Goal: Transaction & Acquisition: Purchase product/service

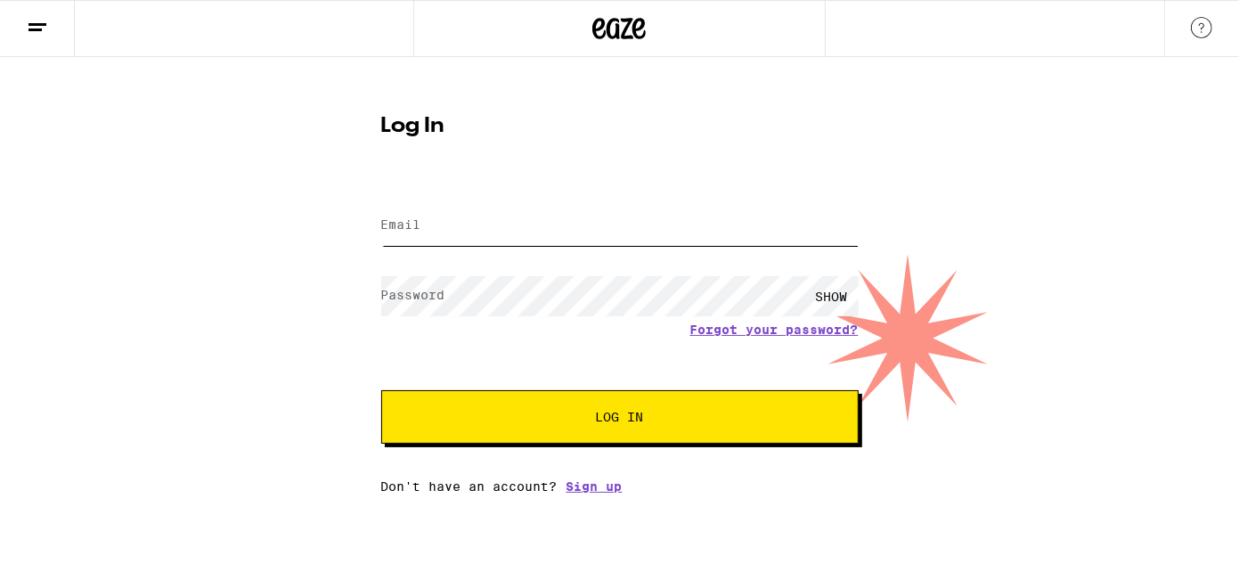
type input "[EMAIL_ADDRESS][DOMAIN_NAME]"
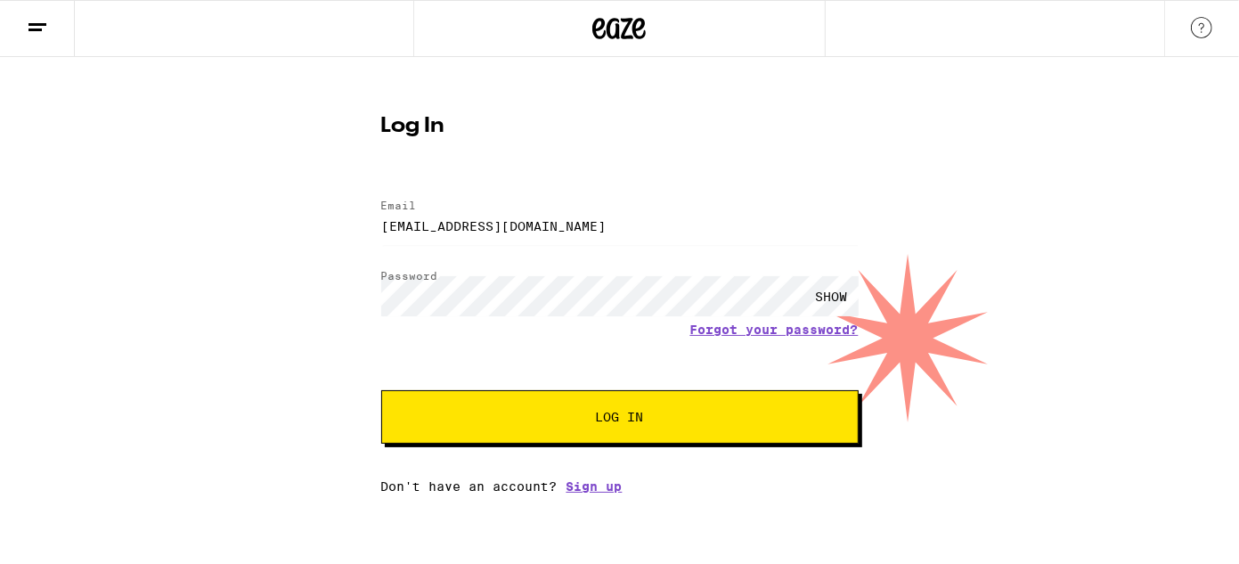
click at [546, 421] on span "Log In" at bounding box center [619, 417] width 333 height 12
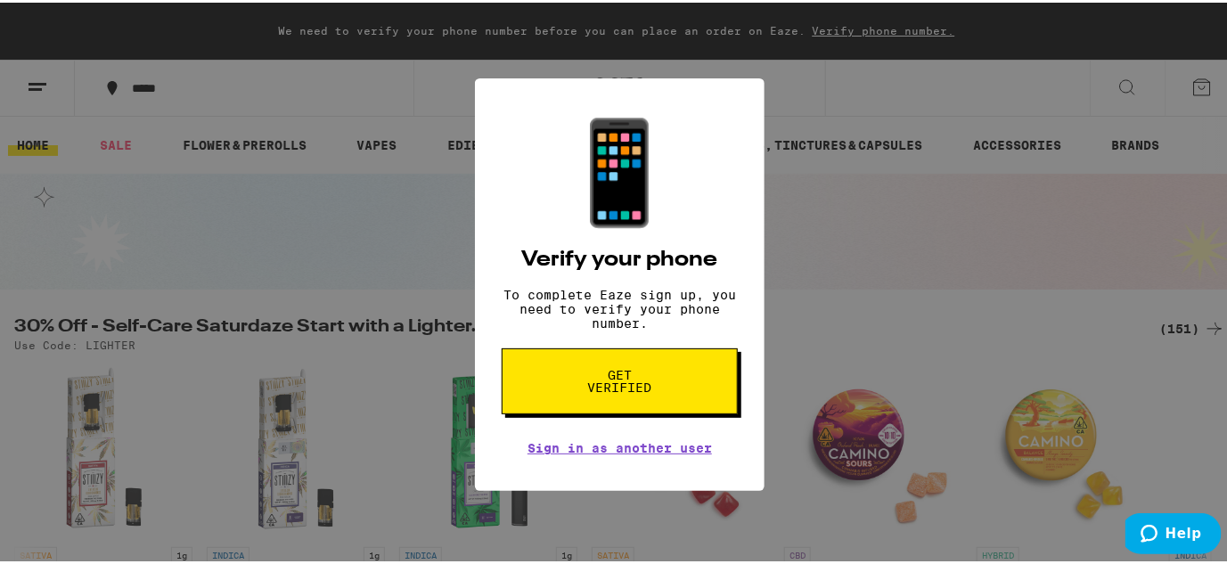
click at [565, 401] on button "Get verified" at bounding box center [620, 379] width 236 height 66
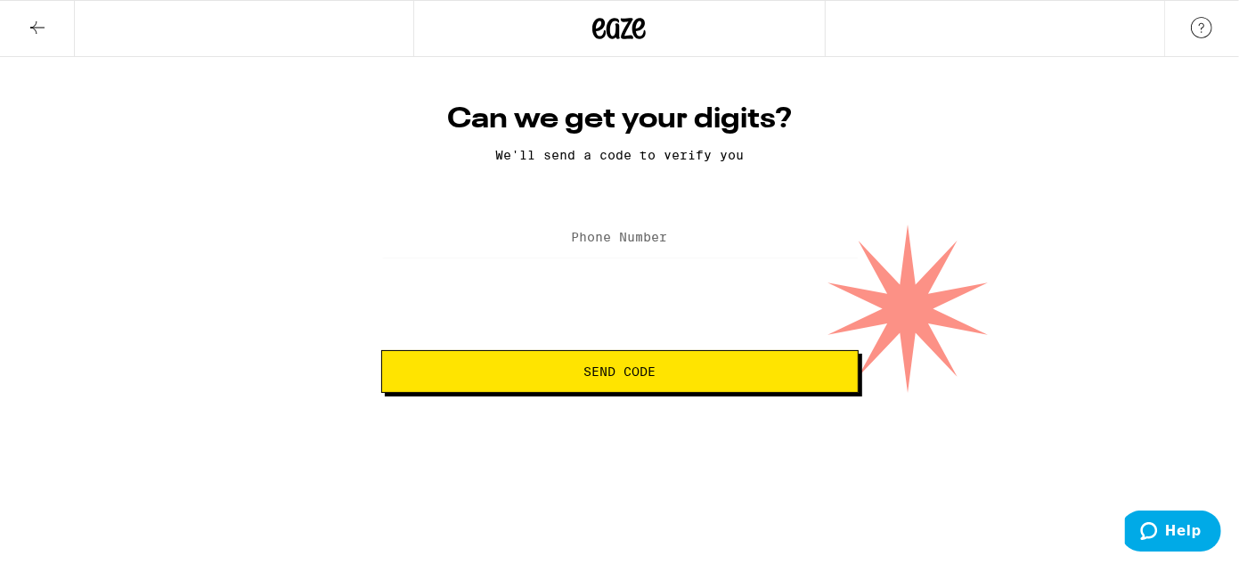
click at [611, 244] on label "Phone Number" at bounding box center [620, 237] width 96 height 14
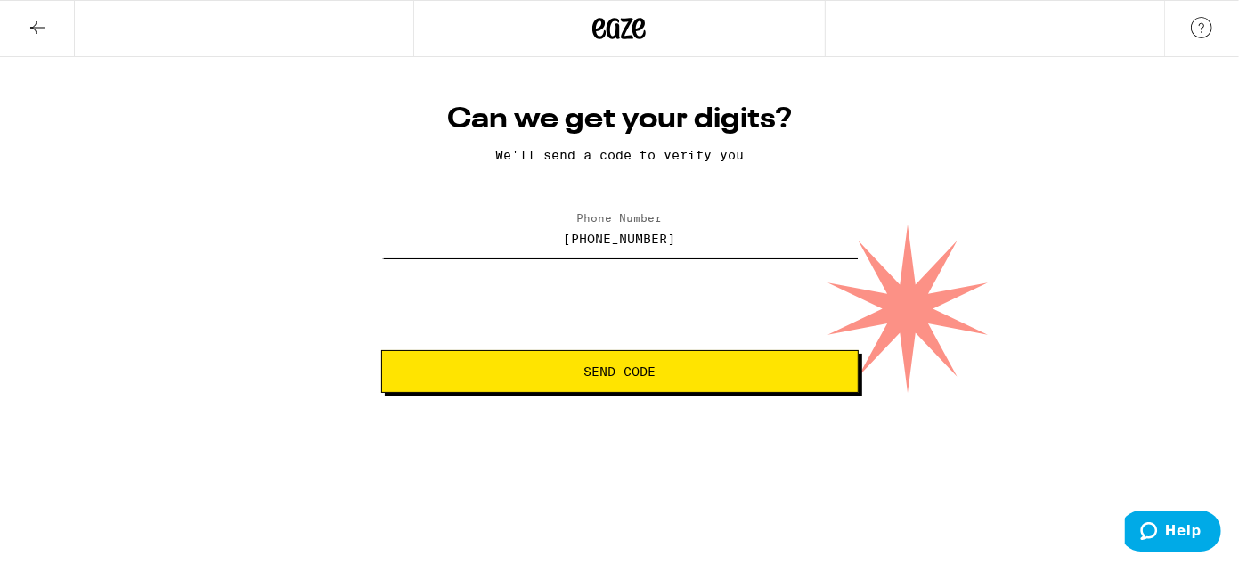
type input "[PHONE_NUMBER]"
click at [734, 365] on button "Send Code" at bounding box center [620, 371] width 478 height 43
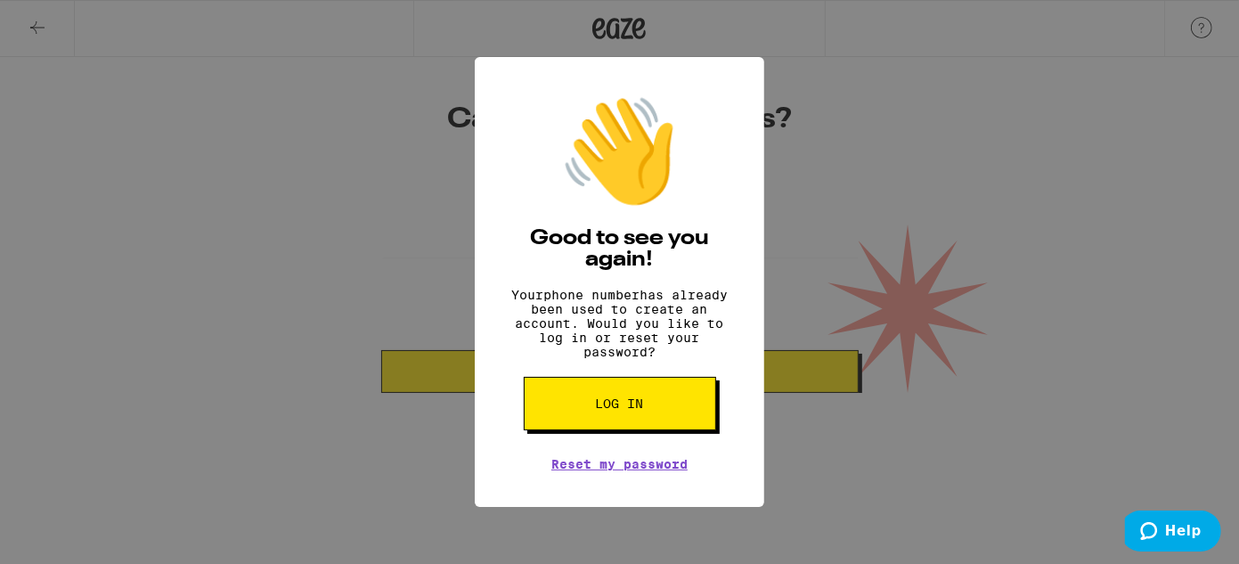
click at [598, 410] on span "Log in" at bounding box center [620, 403] width 48 height 12
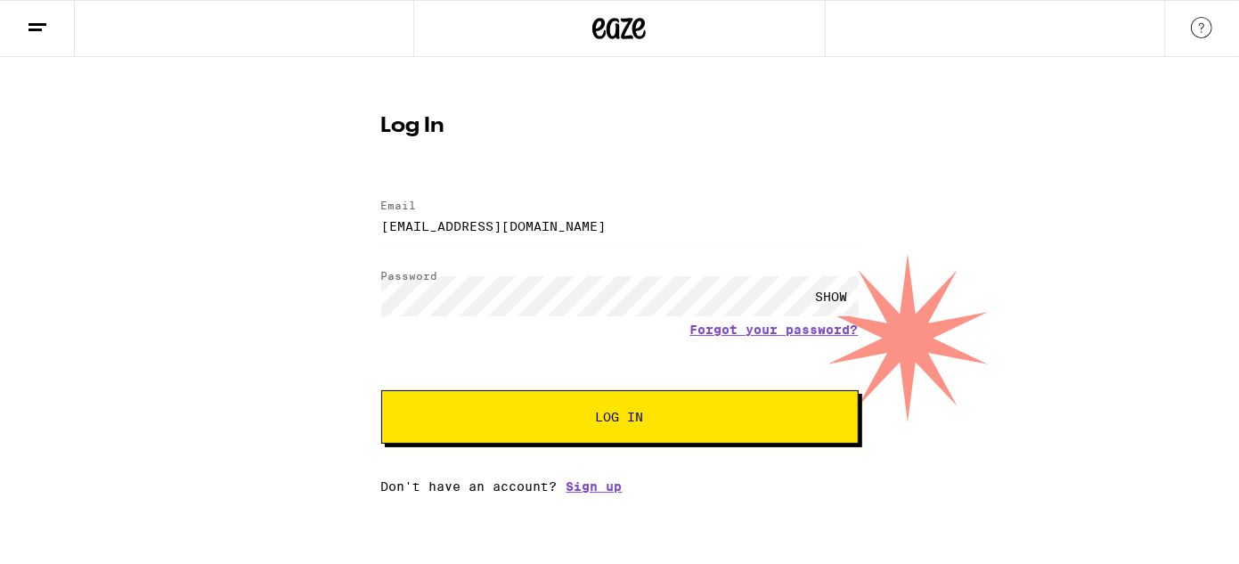
click at [598, 422] on span "Log In" at bounding box center [620, 417] width 48 height 12
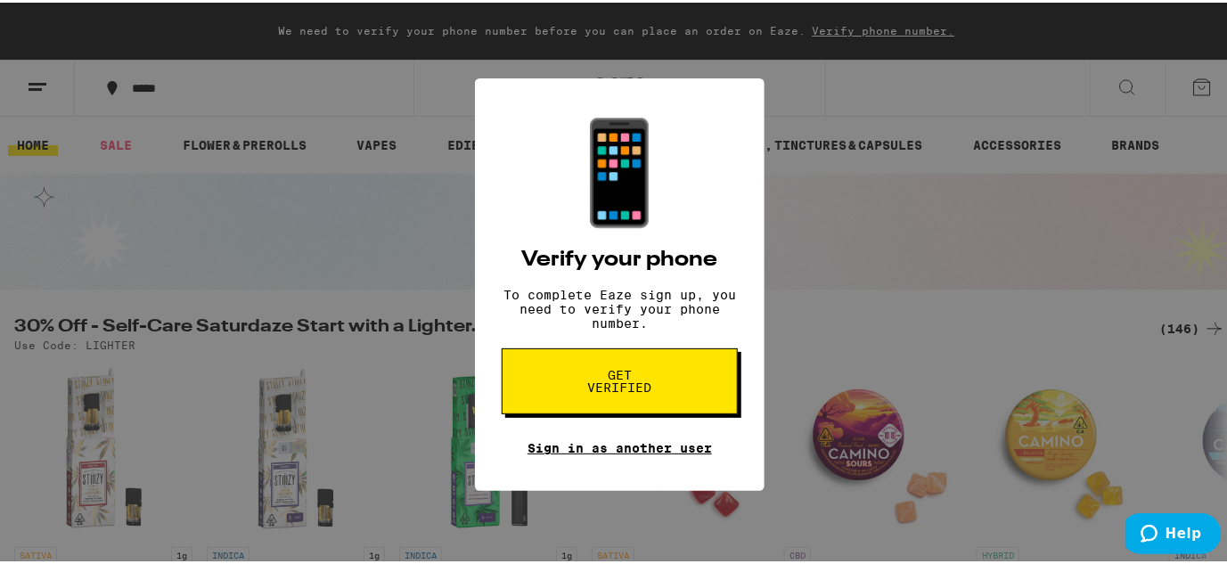
click at [629, 453] on link "Sign in as another user" at bounding box center [619, 445] width 184 height 14
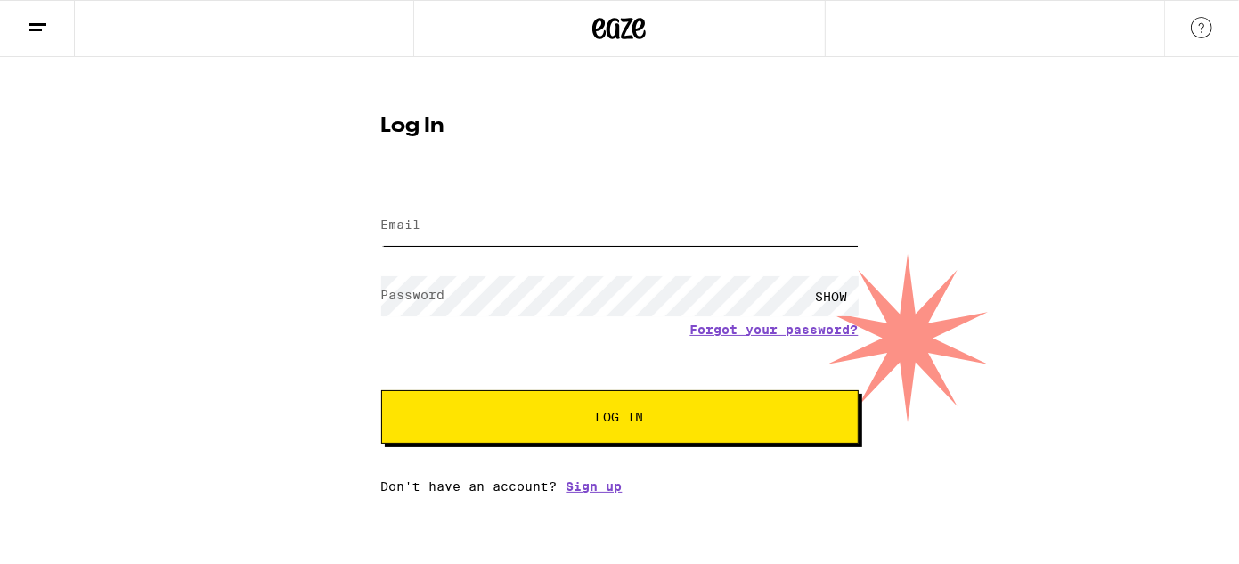
type input "[EMAIL_ADDRESS][DOMAIN_NAME]"
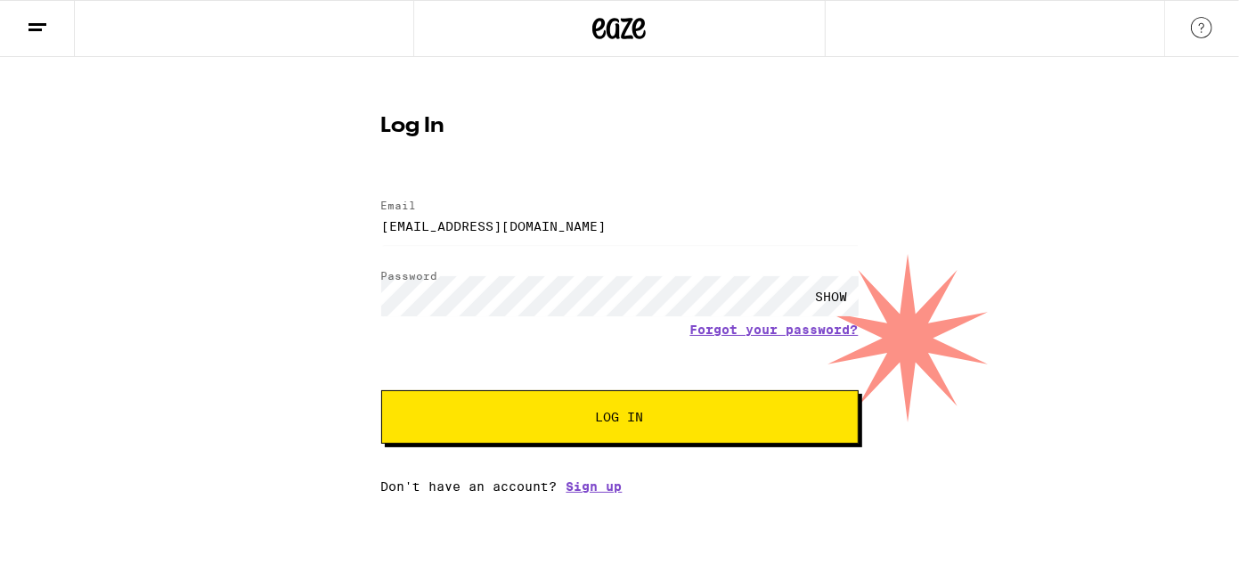
click at [529, 427] on button "Log In" at bounding box center [620, 416] width 478 height 53
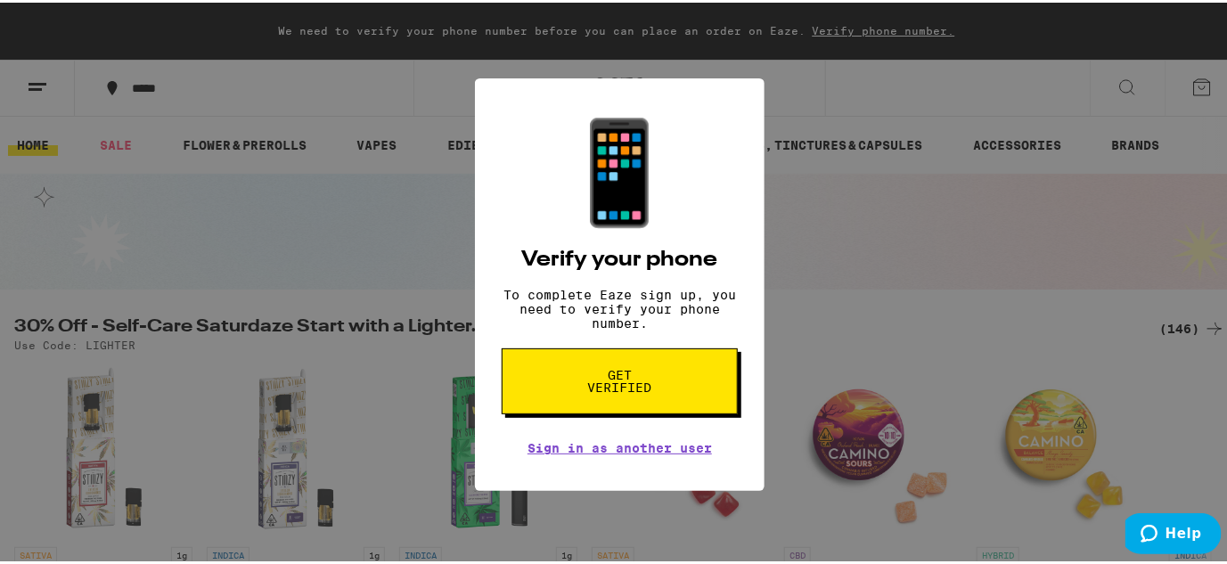
click at [708, 380] on button "Get verified" at bounding box center [620, 379] width 236 height 66
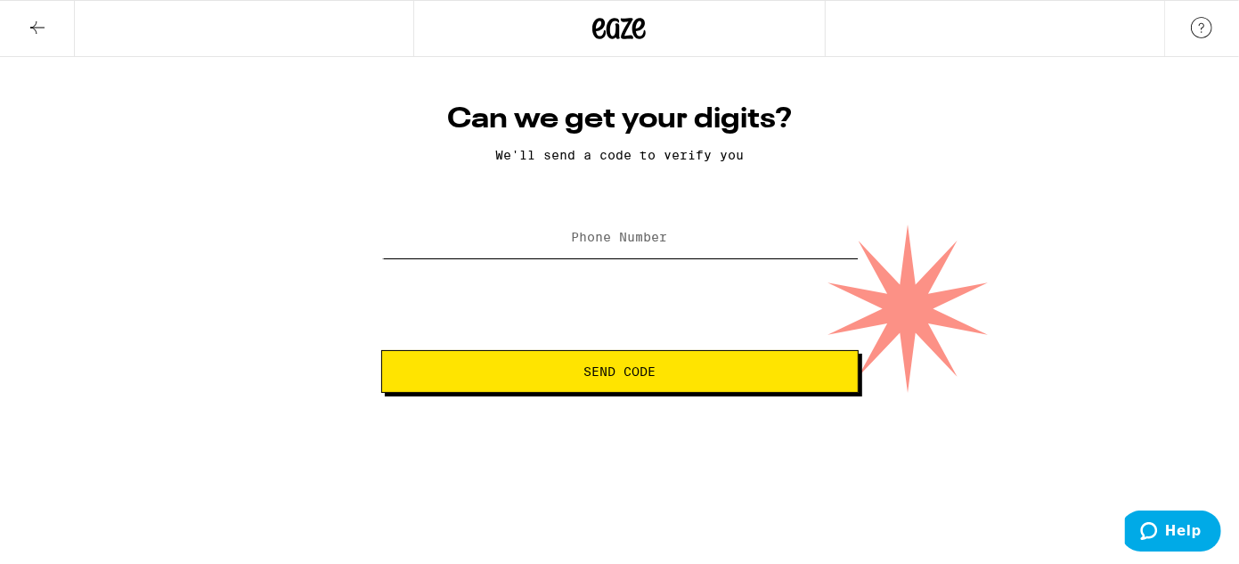
click at [620, 225] on input "Phone Number" at bounding box center [620, 238] width 478 height 40
type input "[PHONE_NUMBER]"
click at [641, 378] on span "Send Code" at bounding box center [620, 371] width 72 height 12
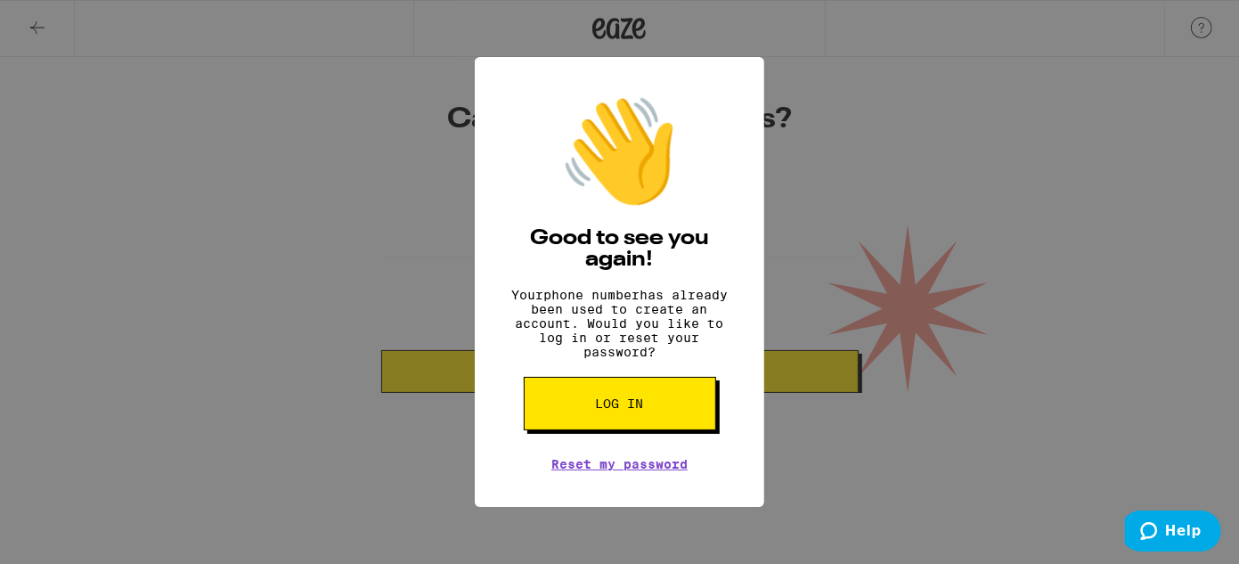
click at [608, 410] on span "Log in" at bounding box center [620, 403] width 48 height 12
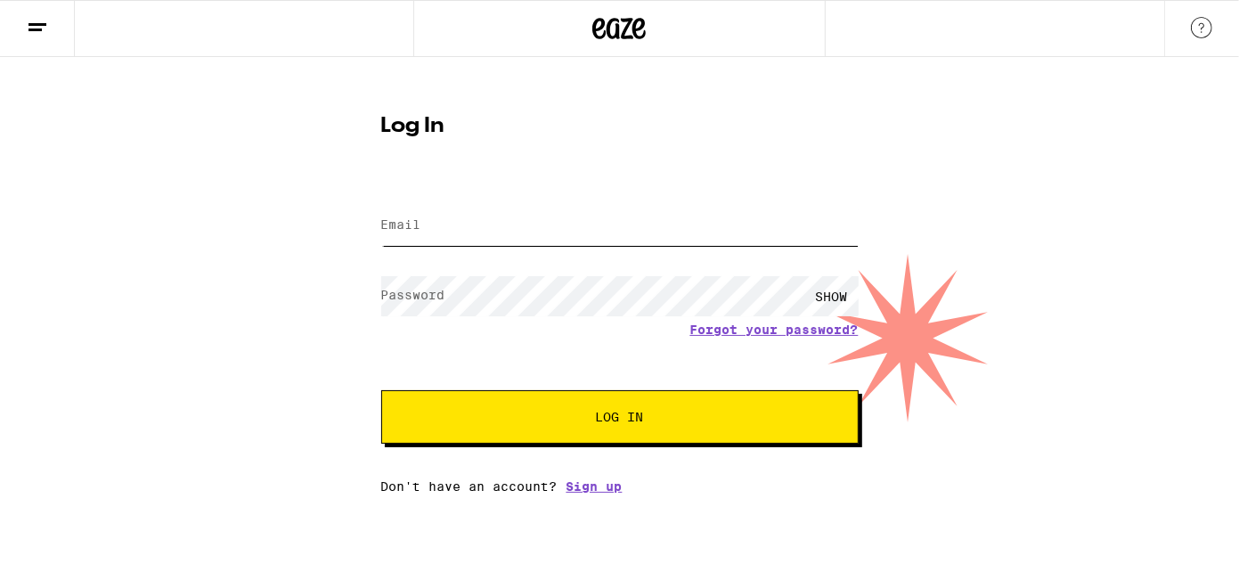
type input "[EMAIL_ADDRESS][DOMAIN_NAME]"
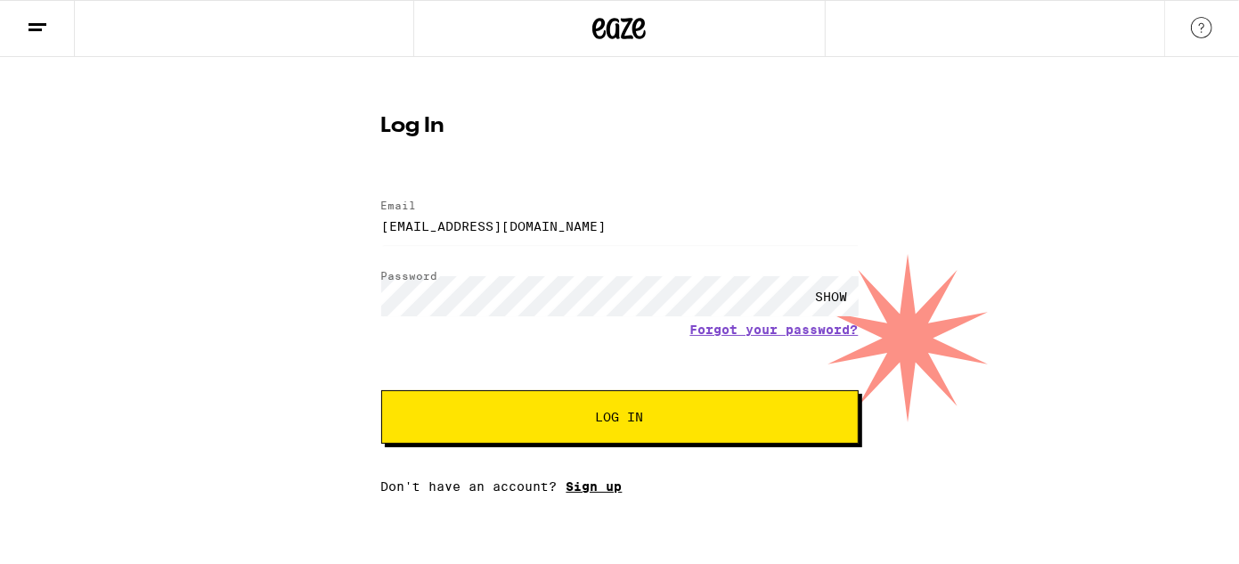
click at [604, 491] on link "Sign up" at bounding box center [595, 486] width 56 height 14
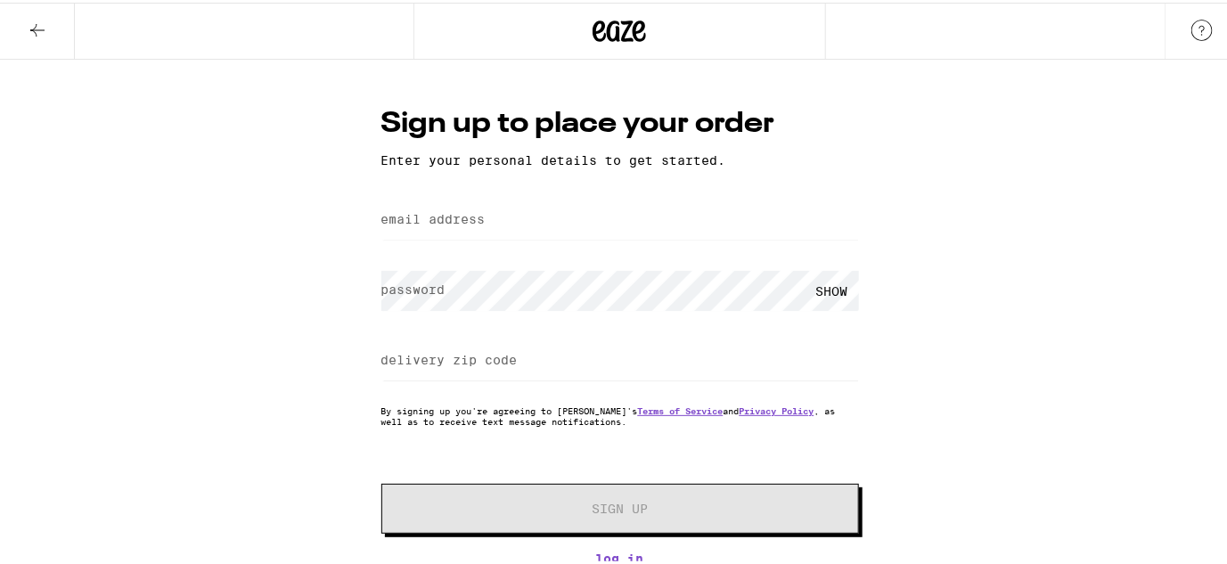
click at [539, 194] on div at bounding box center [620, 218] width 478 height 53
click at [527, 221] on input "email address" at bounding box center [620, 218] width 478 height 40
type input "lfv1077@yahoo.com"
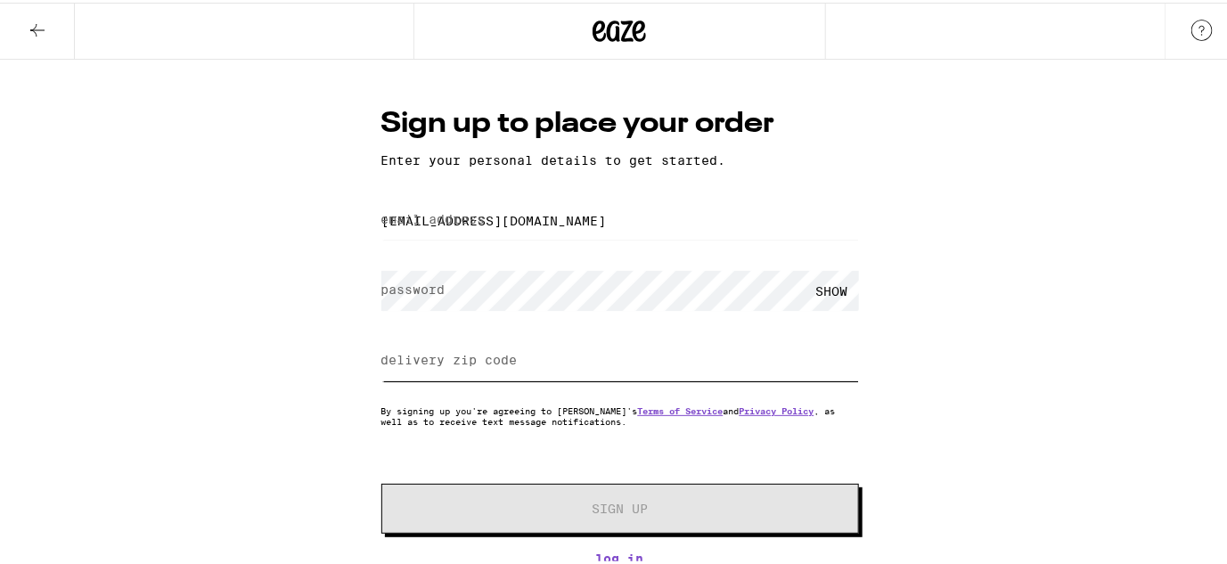
type input "94070"
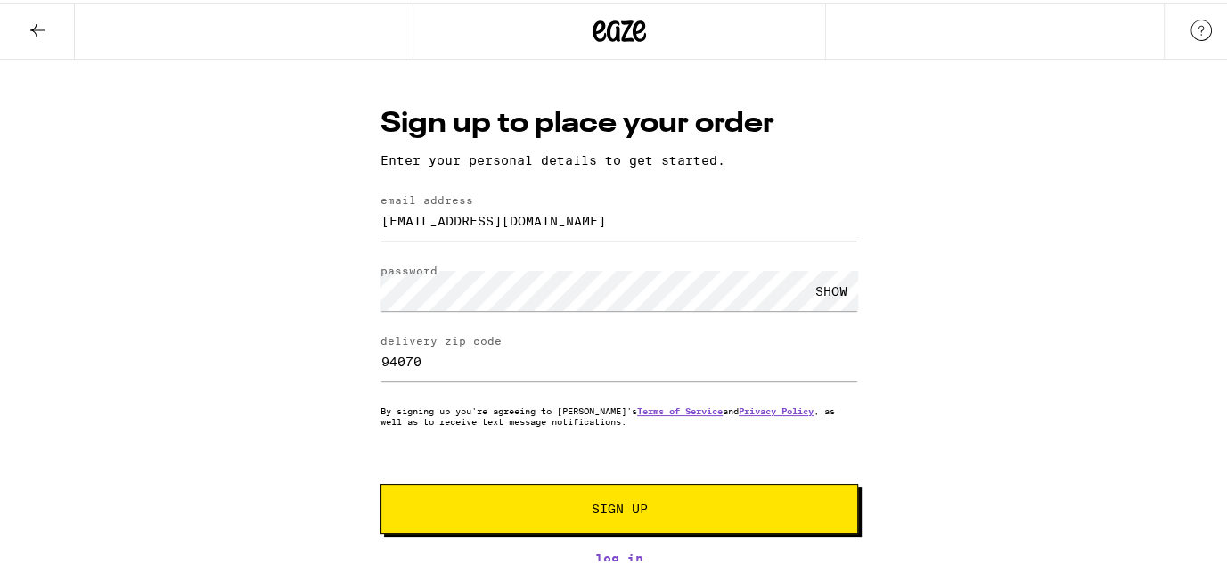
click at [641, 512] on span "Sign Up" at bounding box center [620, 506] width 56 height 12
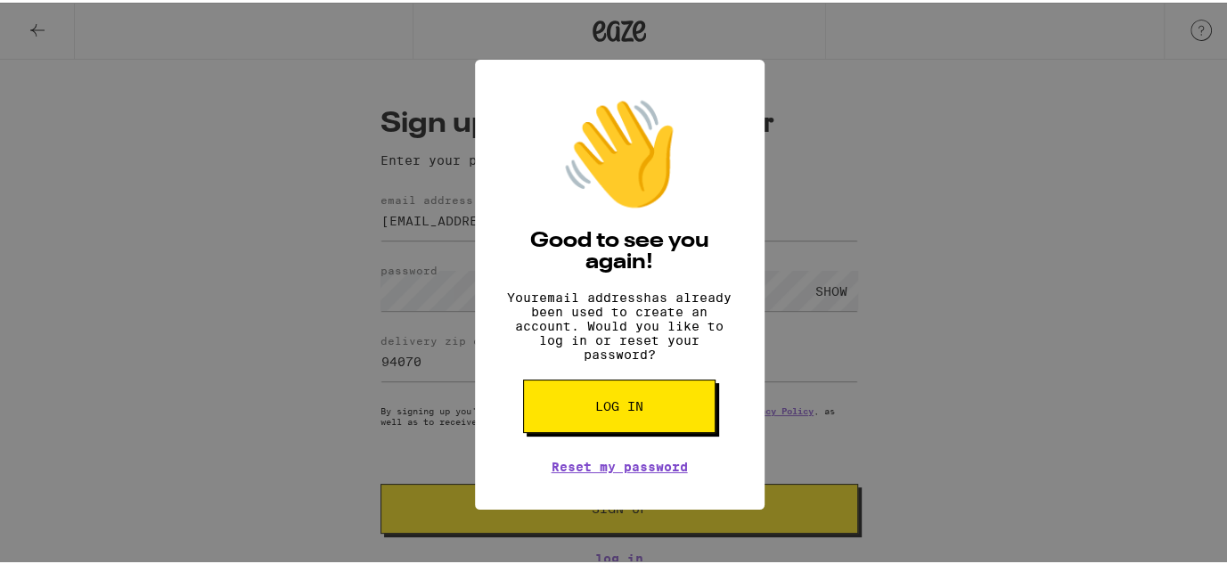
click at [649, 403] on button "Log in" at bounding box center [619, 403] width 192 height 53
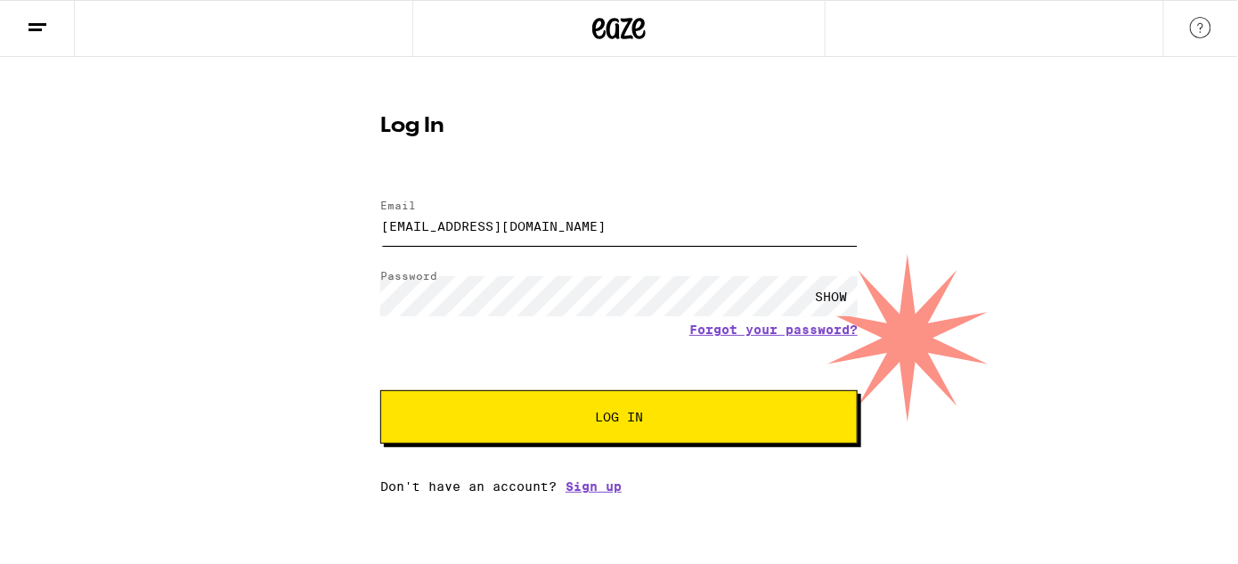
type input "lfv1077@yahoo.com"
click at [643, 416] on span "Log In" at bounding box center [619, 417] width 333 height 12
